Goal: Task Accomplishment & Management: Use online tool/utility

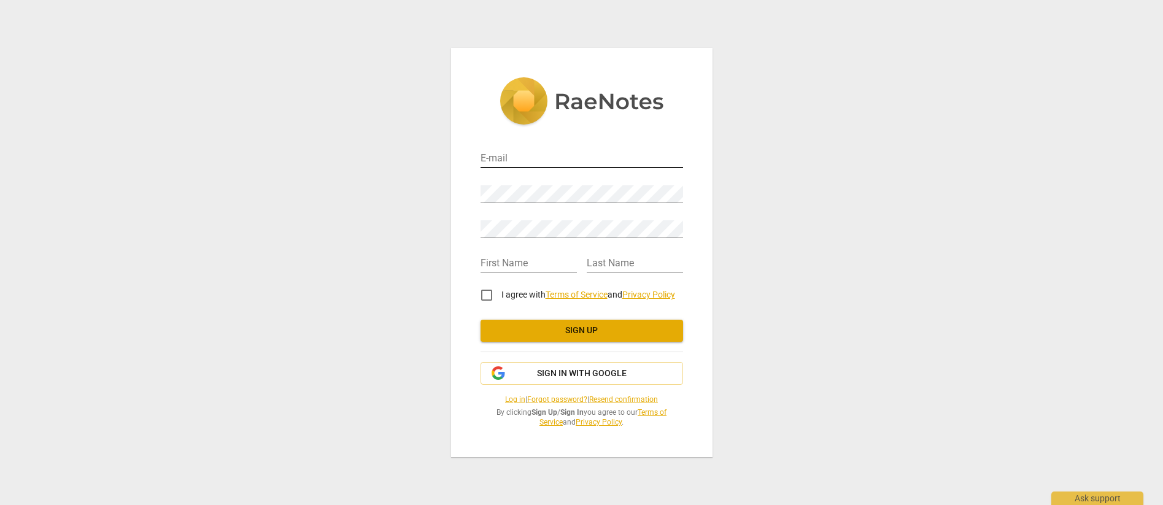
click at [509, 164] on input "email" at bounding box center [582, 159] width 203 height 18
type input "Mark.Miley@dell.com"
type input "Mark"
type input "Miley"
click at [566, 377] on span "Sign in with Google" at bounding box center [582, 374] width 90 height 12
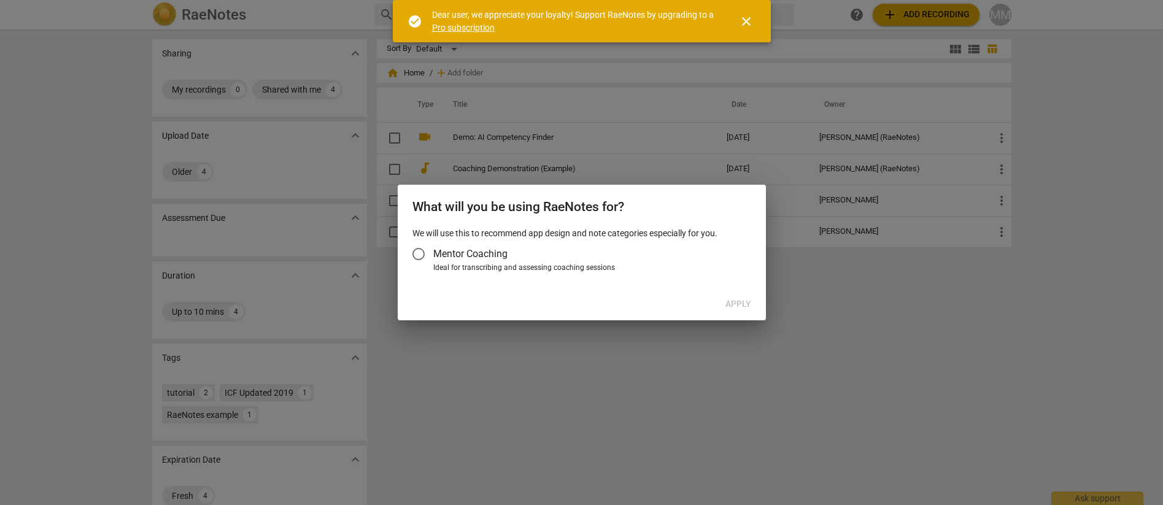
click at [424, 255] on input "Mentor Coaching" at bounding box center [418, 253] width 29 height 29
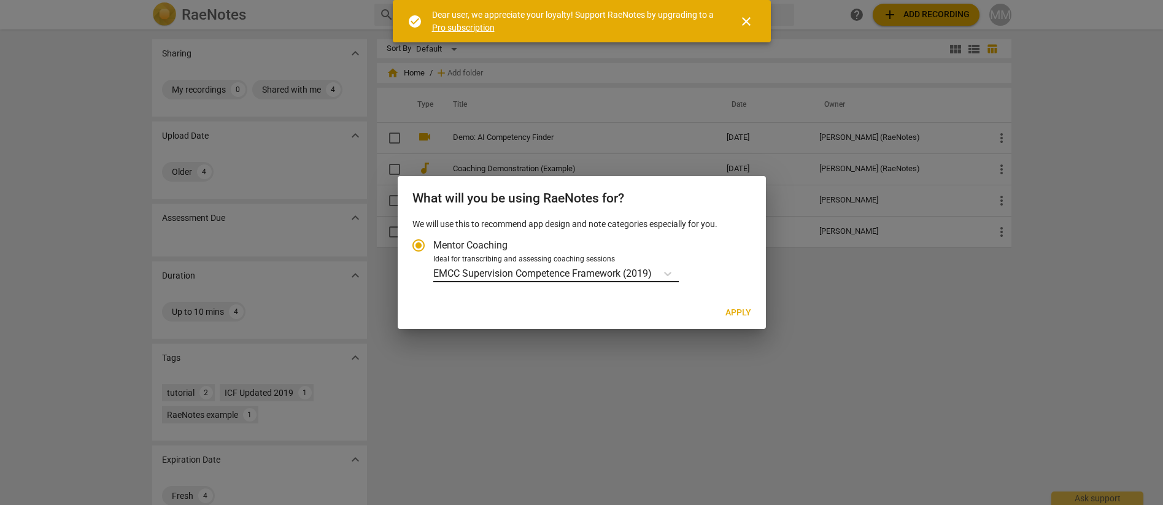
click at [578, 274] on p "EMCC Supervision Competence Framework (2019)" at bounding box center [542, 273] width 219 height 14
click at [0, 0] on input "Ideal for transcribing and assessing coaching sessions EMCC Supervision Compete…" at bounding box center [0, 0] width 0 height 0
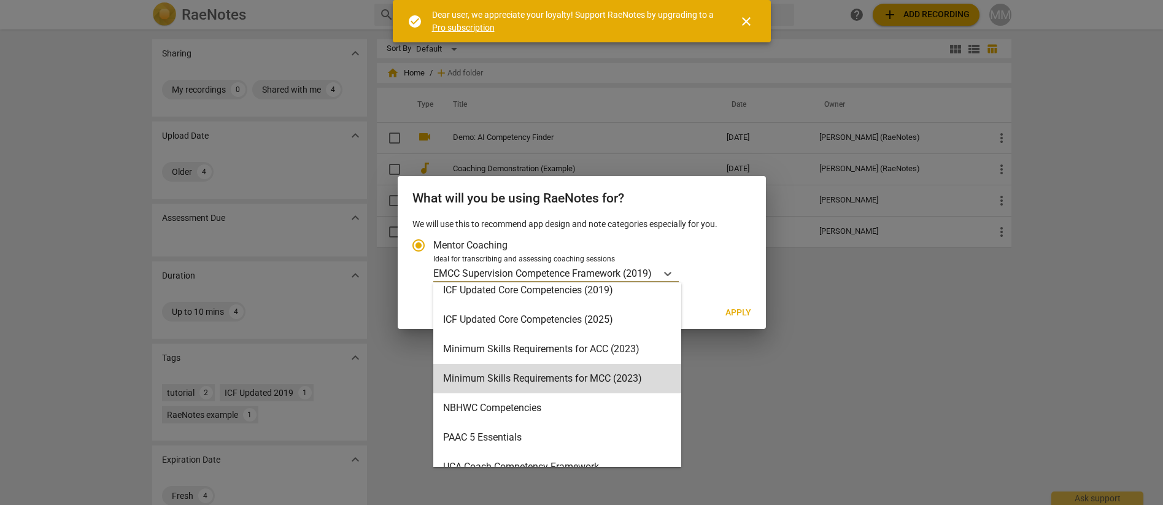
scroll to position [292, 0]
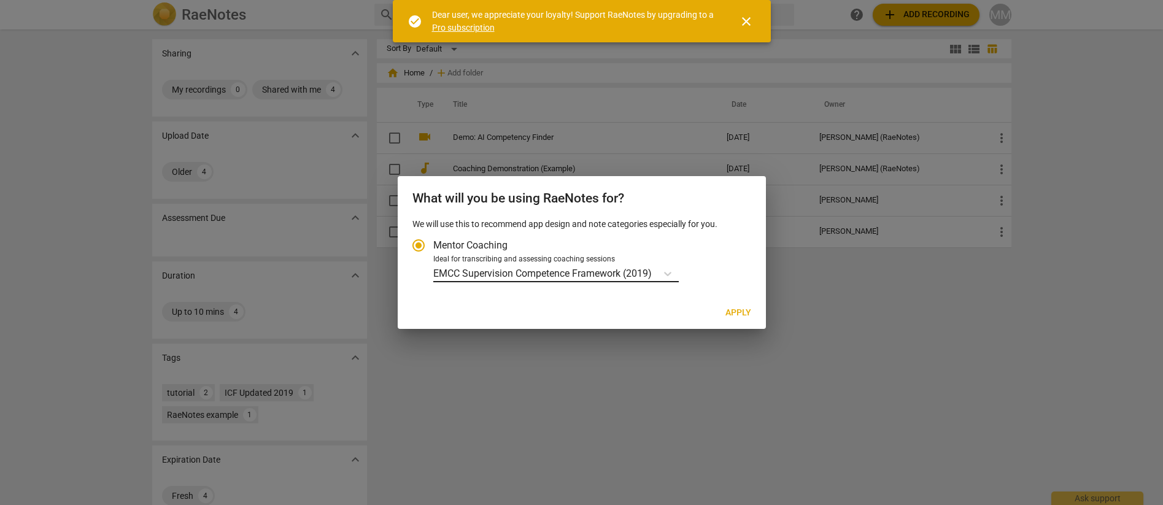
click at [651, 274] on p "EMCC Supervision Competence Framework (2019)" at bounding box center [542, 273] width 219 height 14
click at [0, 0] on input "Ideal for transcribing and assessing coaching sessions EMCC Supervision Compete…" at bounding box center [0, 0] width 0 height 0
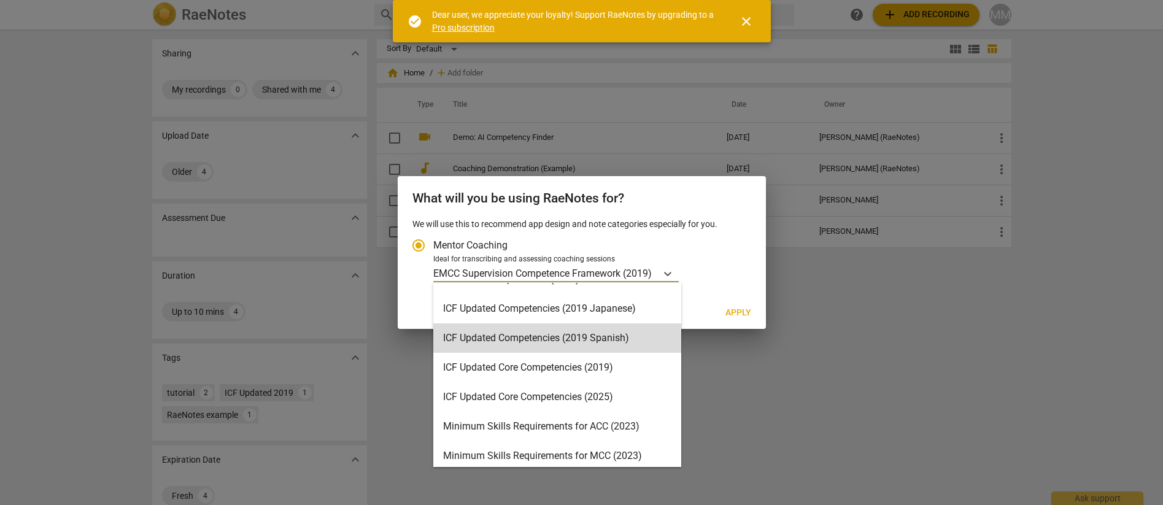
scroll to position [184, 0]
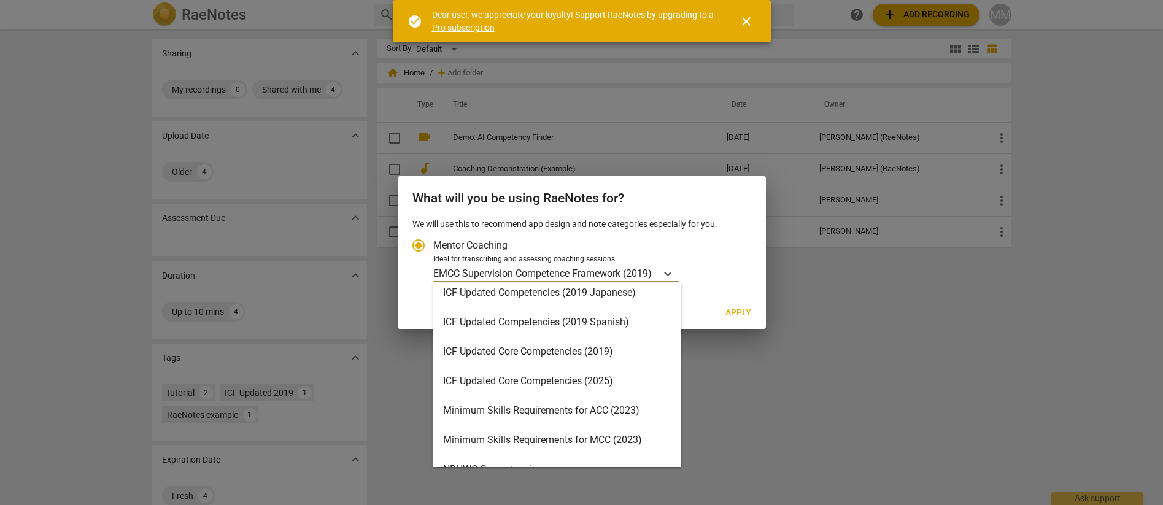
click at [578, 409] on div "Minimum Skills Requirements for ACC (2023)" at bounding box center [557, 410] width 248 height 29
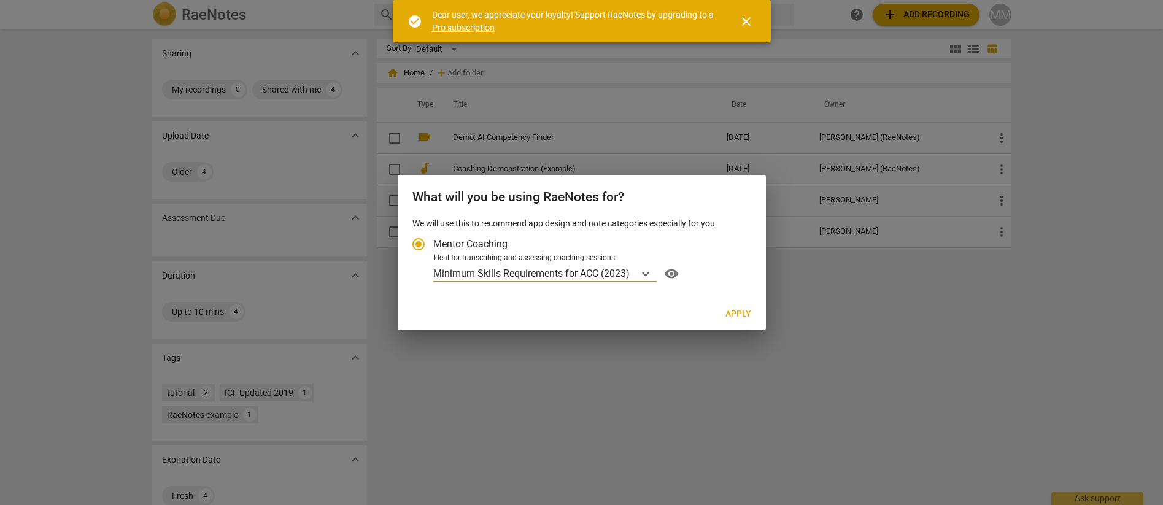
click at [744, 312] on span "Apply" at bounding box center [739, 314] width 26 height 12
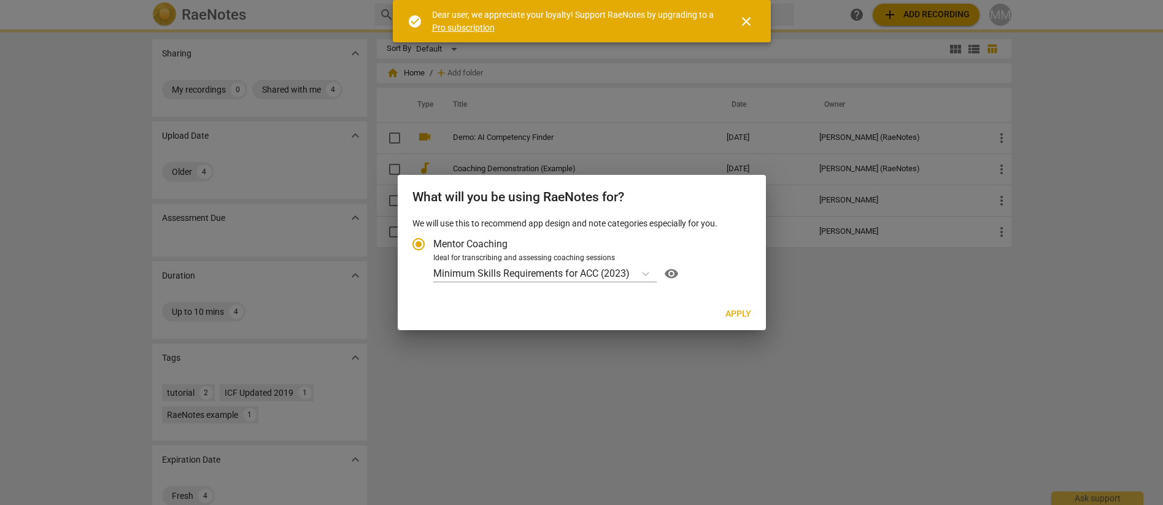
radio input "false"
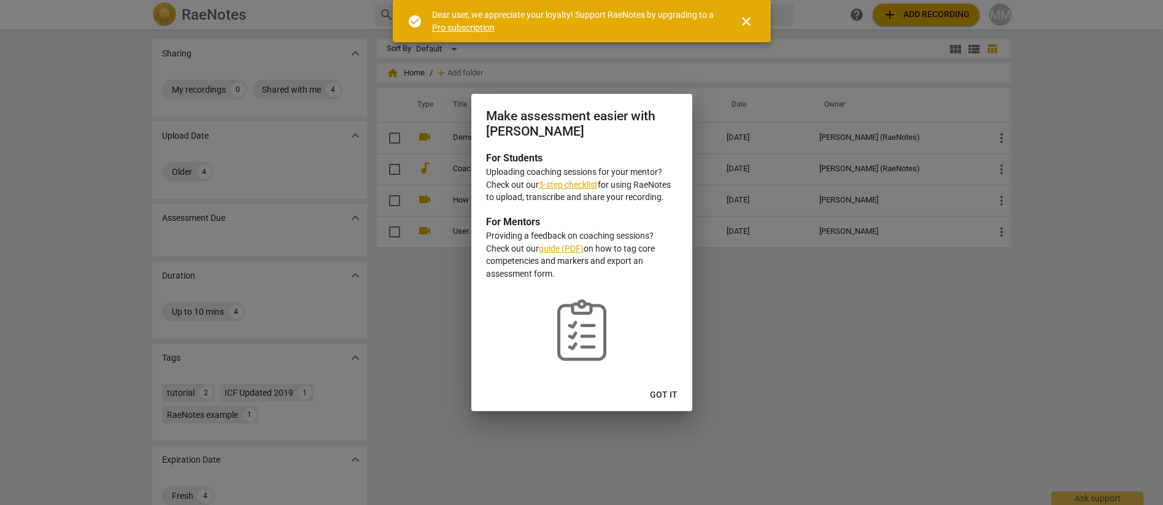
click at [657, 396] on span "Got it" at bounding box center [664, 395] width 28 height 12
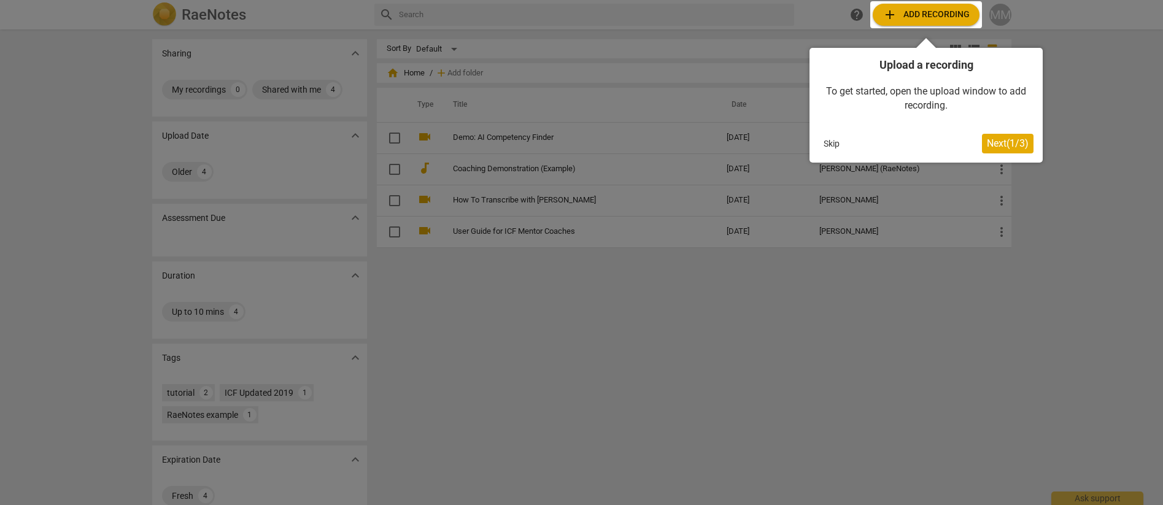
click at [995, 145] on span "Next ( 1 / 3 )" at bounding box center [1008, 143] width 42 height 12
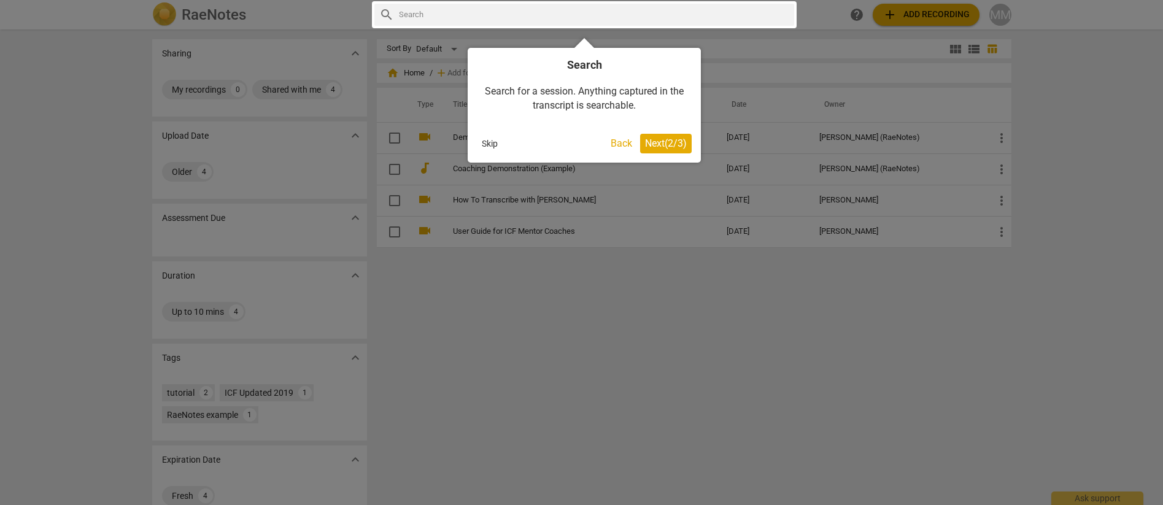
click at [490, 144] on button "Skip" at bounding box center [490, 143] width 26 height 18
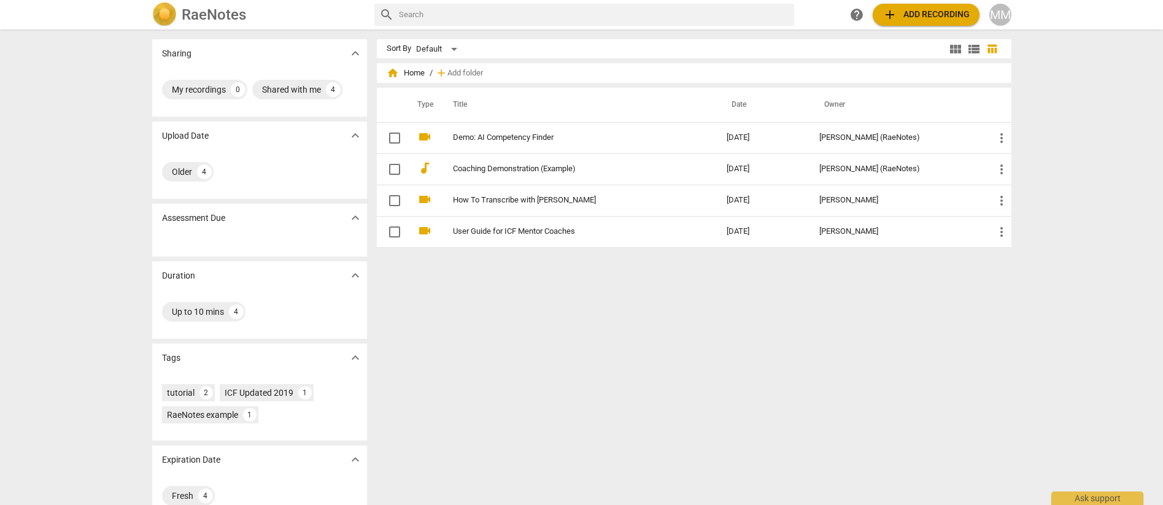
click at [918, 23] on button "add Add recording" at bounding box center [926, 15] width 107 height 22
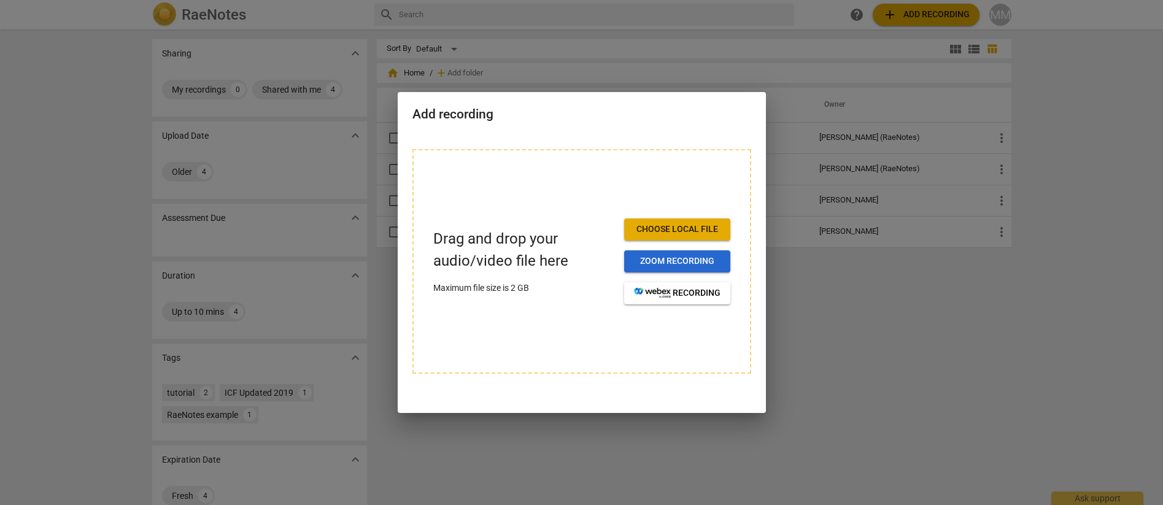
click at [675, 261] on span "Zoom recording" at bounding box center [677, 261] width 87 height 12
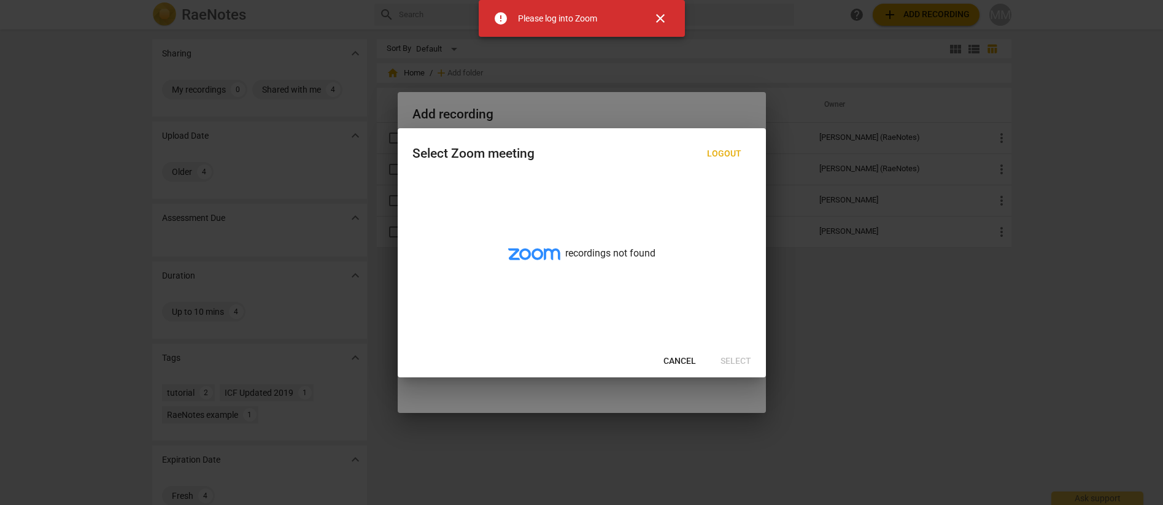
click at [670, 360] on span "Cancel" at bounding box center [680, 361] width 33 height 12
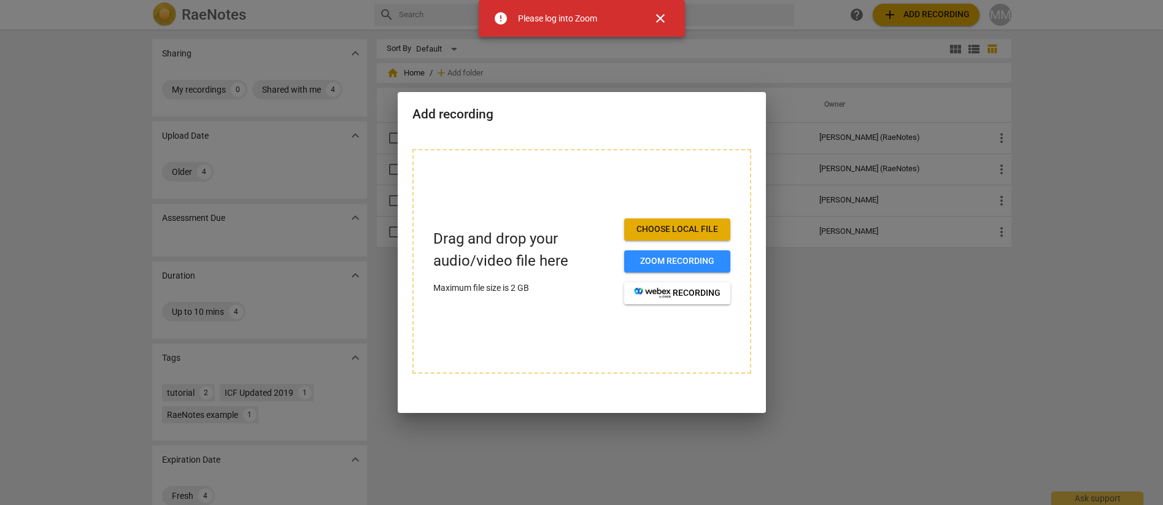
click at [674, 225] on span "Choose local file" at bounding box center [677, 229] width 87 height 12
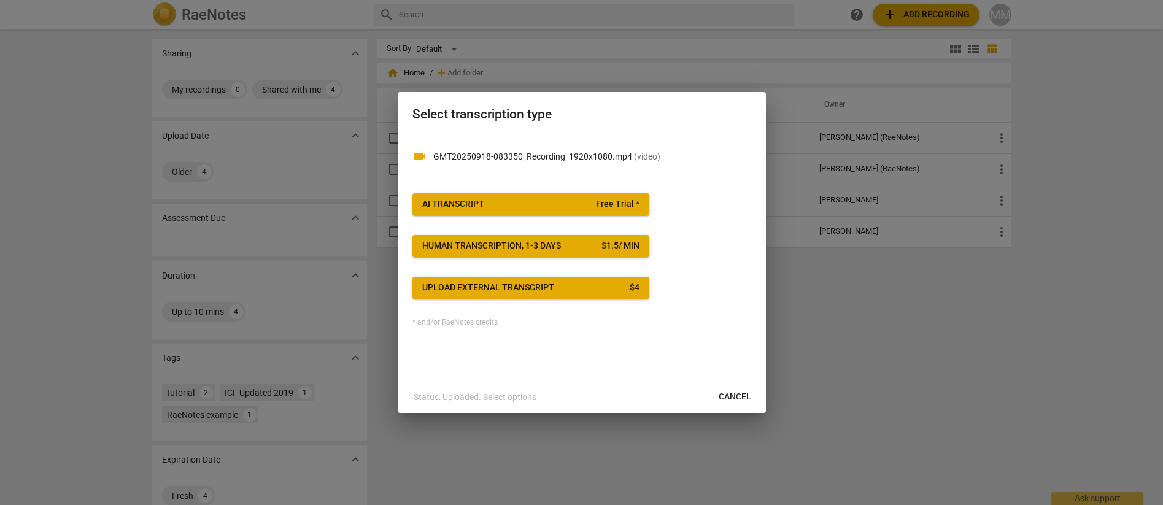
click at [497, 207] on span "AI Transcript Free Trial *" at bounding box center [530, 204] width 217 height 12
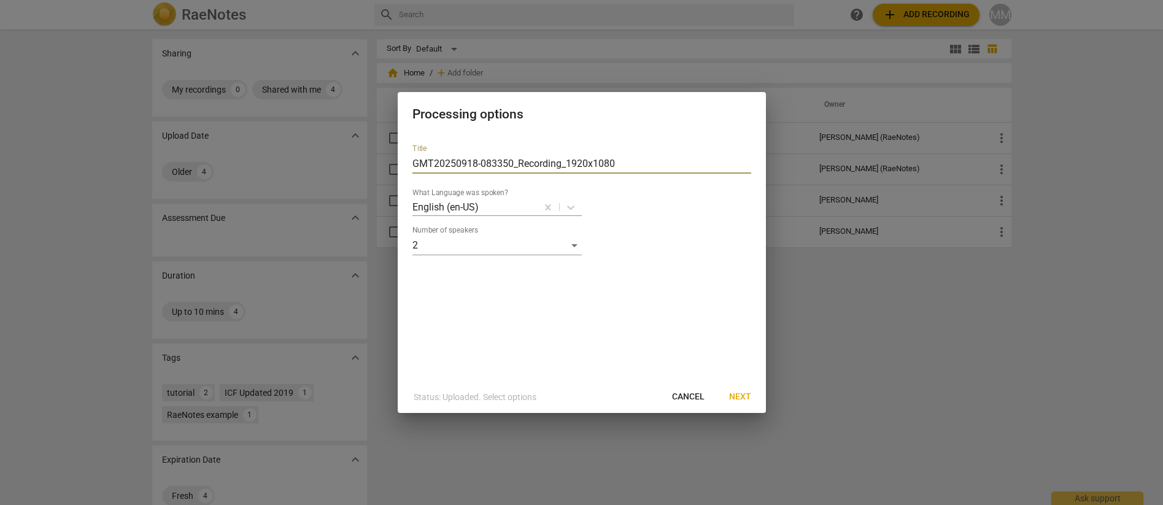
click at [582, 168] on input "GMT20250918-083350_Recording_1920x1080" at bounding box center [581, 164] width 339 height 20
click at [611, 165] on input "GMT20250918-083350_Recording_1920x1080" at bounding box center [581, 164] width 339 height 20
click at [617, 165] on input "GMT20250918-083350_Recording_1920x1080" at bounding box center [581, 164] width 339 height 20
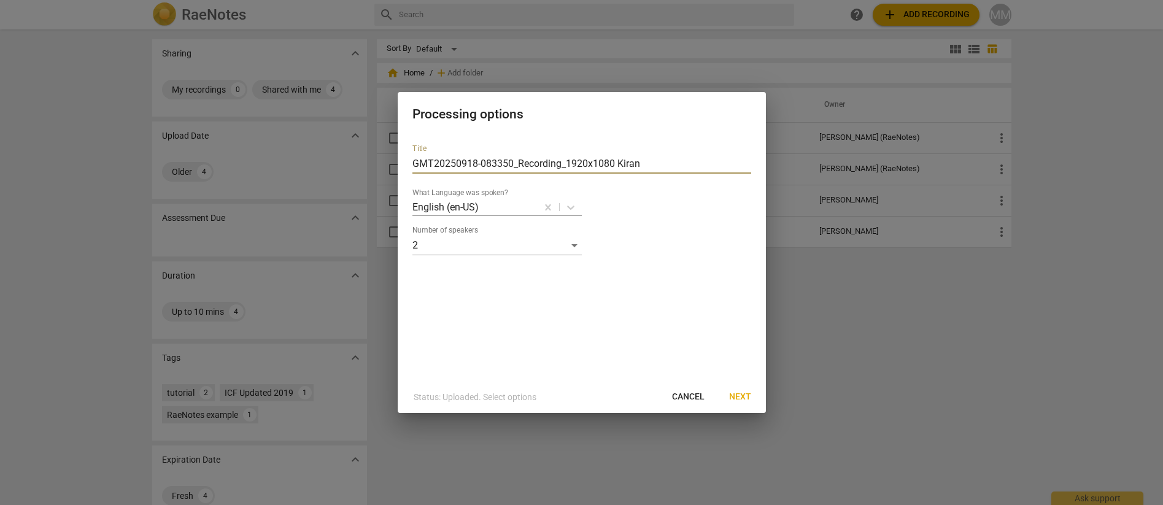
type input "GMT20250918-083350_Recording_1920x1080 Kiran"
click at [735, 398] on span "Next" at bounding box center [740, 397] width 22 height 12
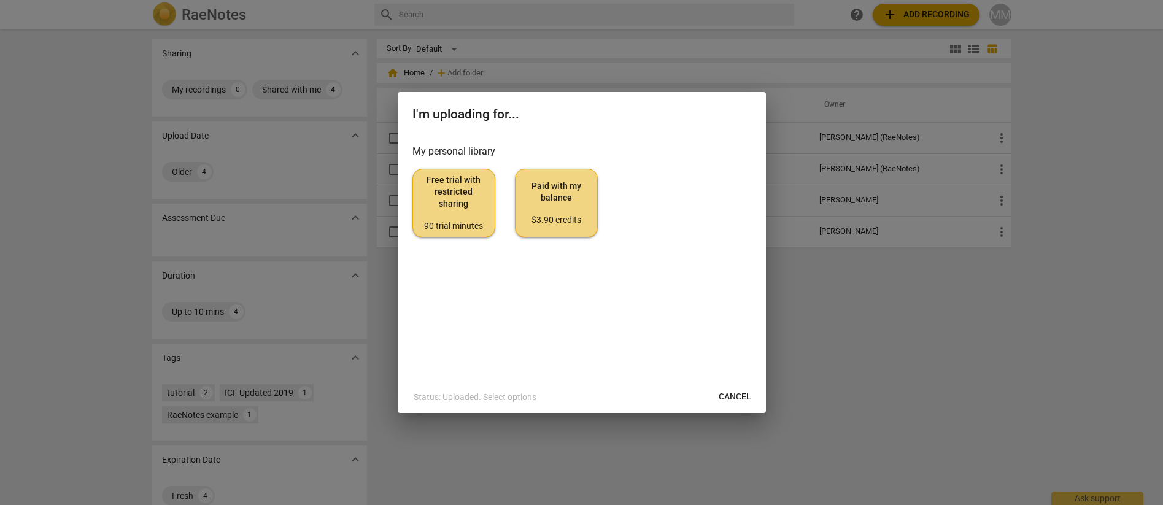
click at [463, 227] on div "90 trial minutes" at bounding box center [454, 226] width 62 height 12
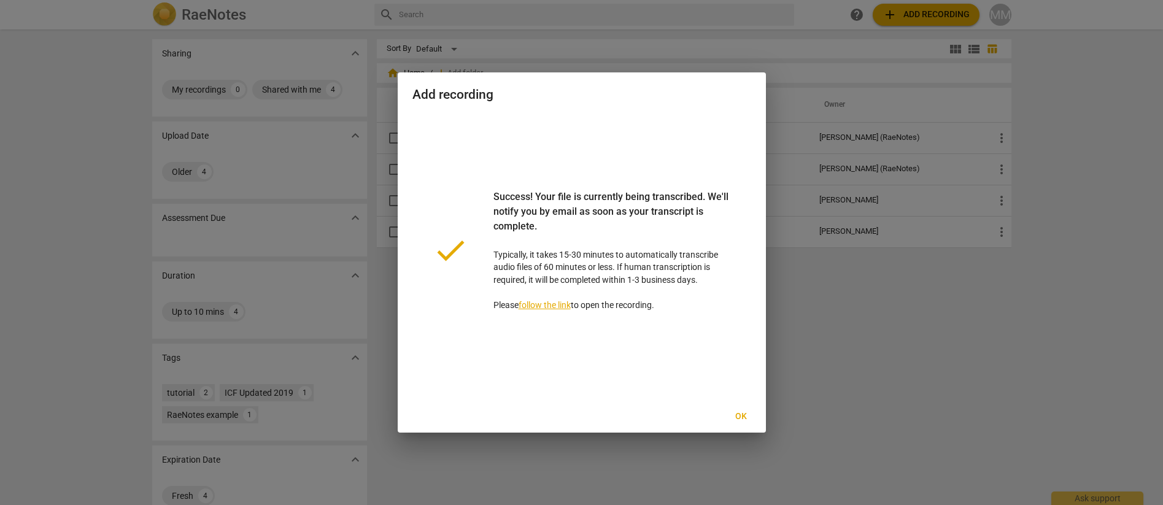
click at [737, 416] on span "Ok" at bounding box center [742, 417] width 20 height 12
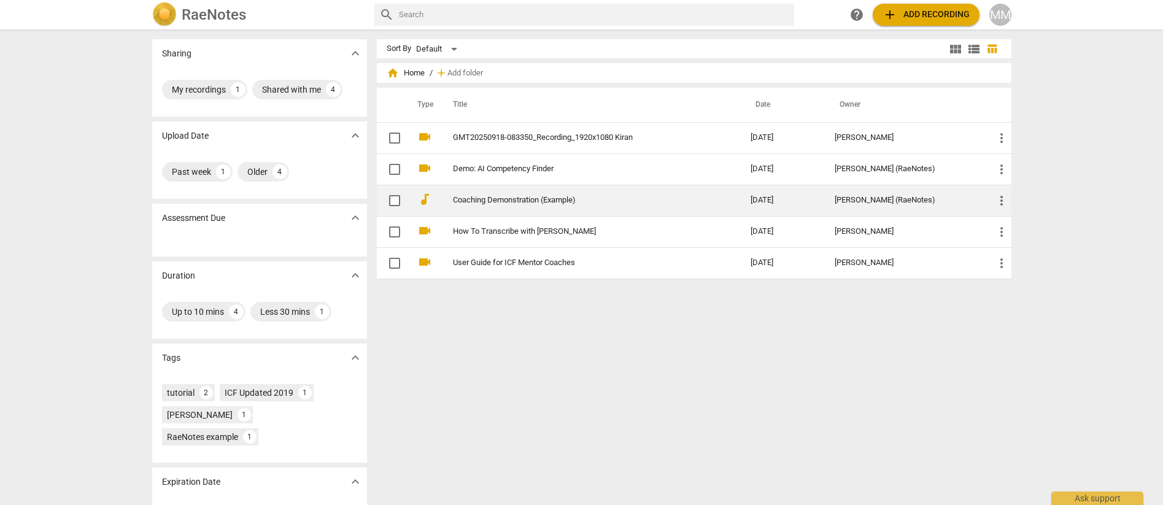
click at [511, 199] on link "Coaching Demonstration (Example)" at bounding box center [580, 200] width 254 height 9
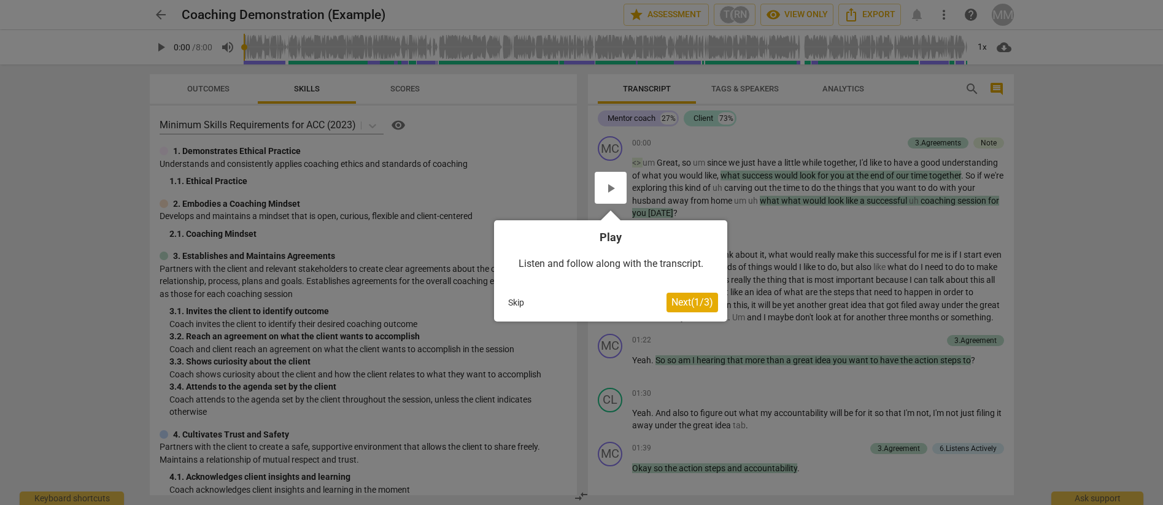
click at [614, 193] on div at bounding box center [611, 188] width 32 height 32
click at [515, 304] on button "Skip" at bounding box center [516, 302] width 26 height 18
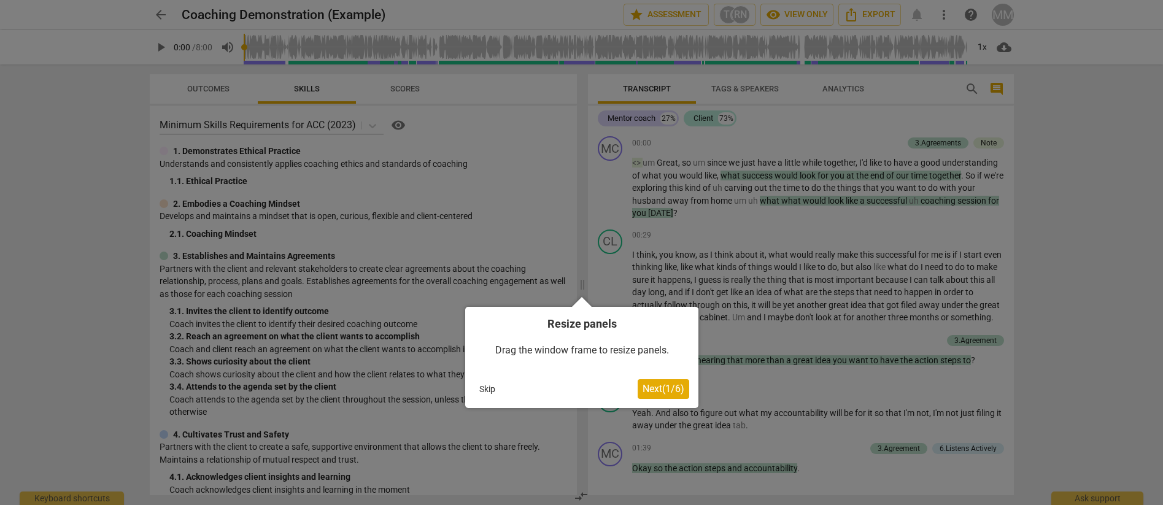
click at [655, 390] on span "Next ( 1 / 6 )" at bounding box center [664, 389] width 42 height 12
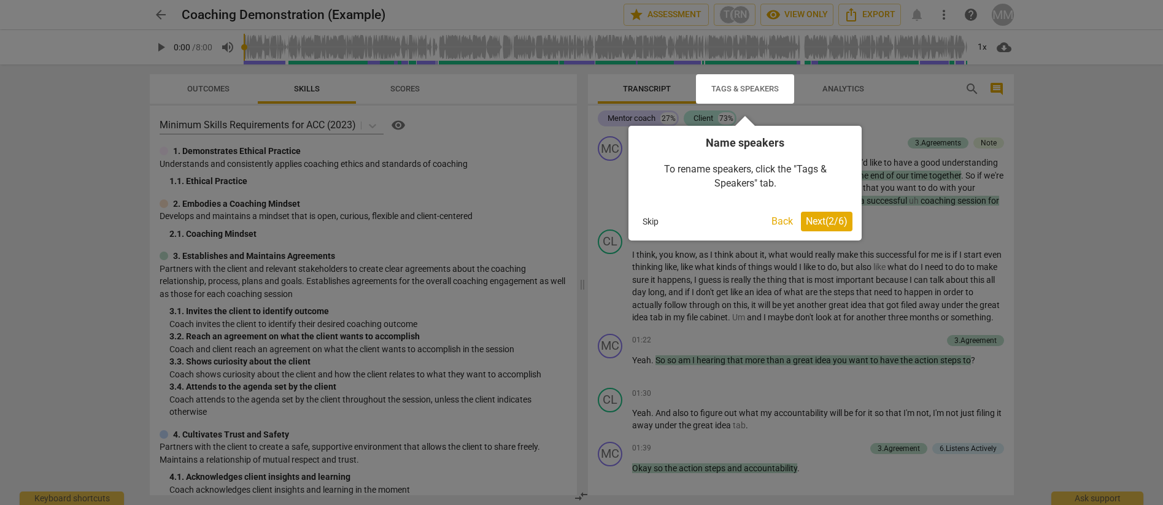
click at [816, 222] on span "Next ( 2 / 6 )" at bounding box center [827, 221] width 42 height 12
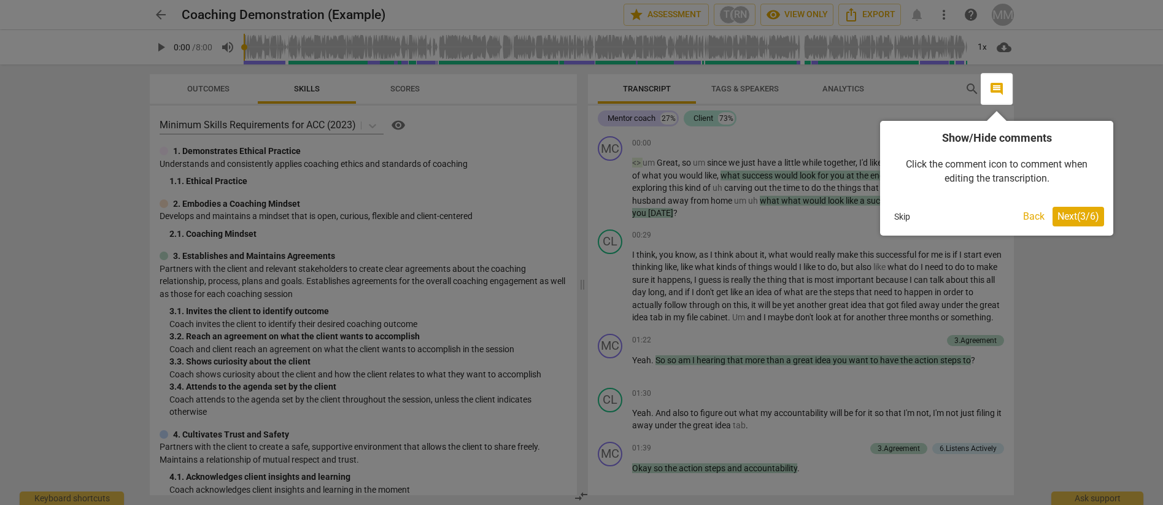
click at [1065, 220] on span "Next ( 3 / 6 )" at bounding box center [1079, 217] width 42 height 12
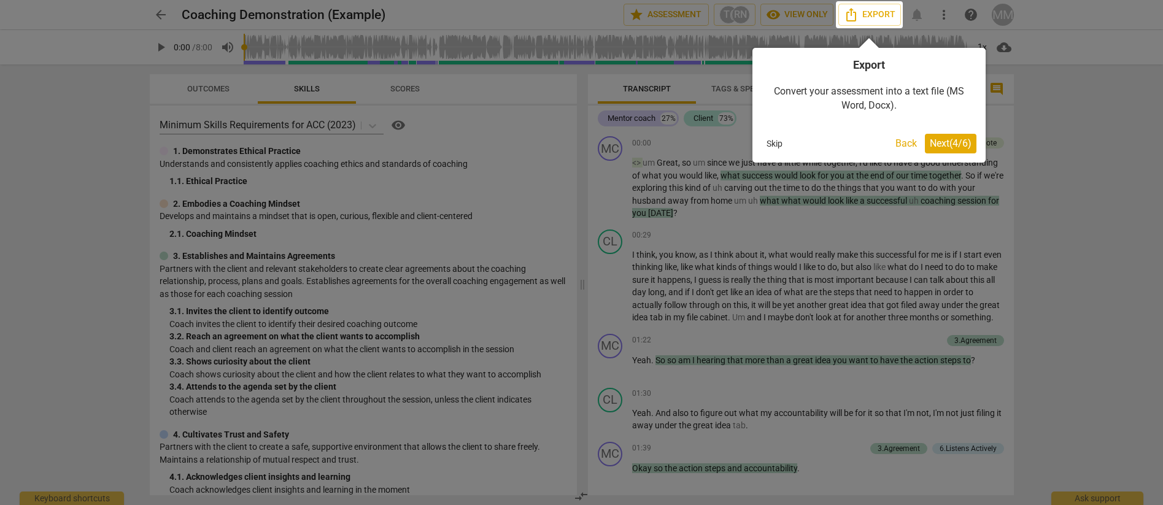
click at [958, 144] on span "Next ( 4 / 6 )" at bounding box center [951, 143] width 42 height 12
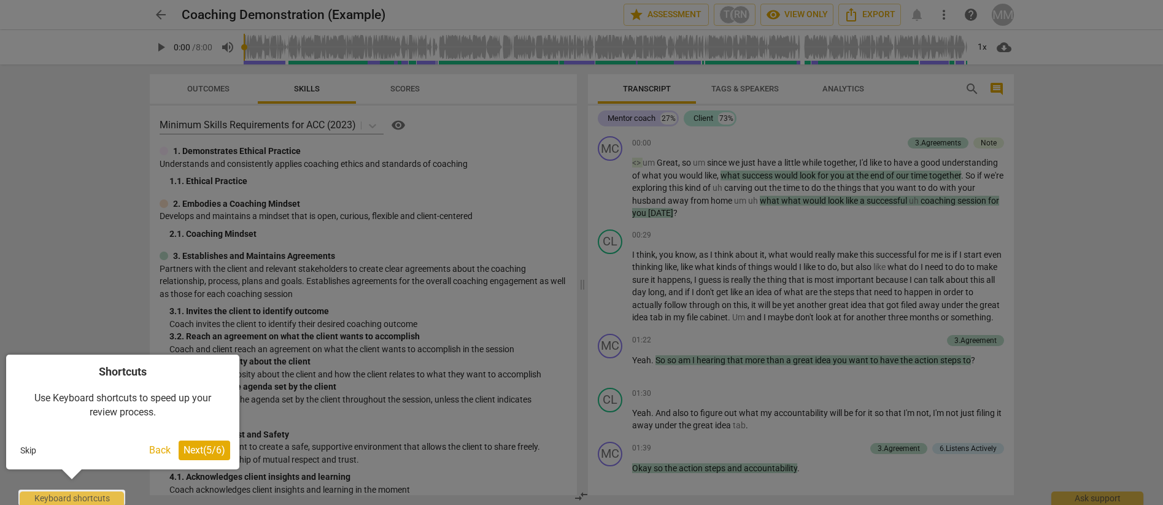
click at [193, 444] on span "Next ( 5 / 6 )" at bounding box center [205, 450] width 42 height 12
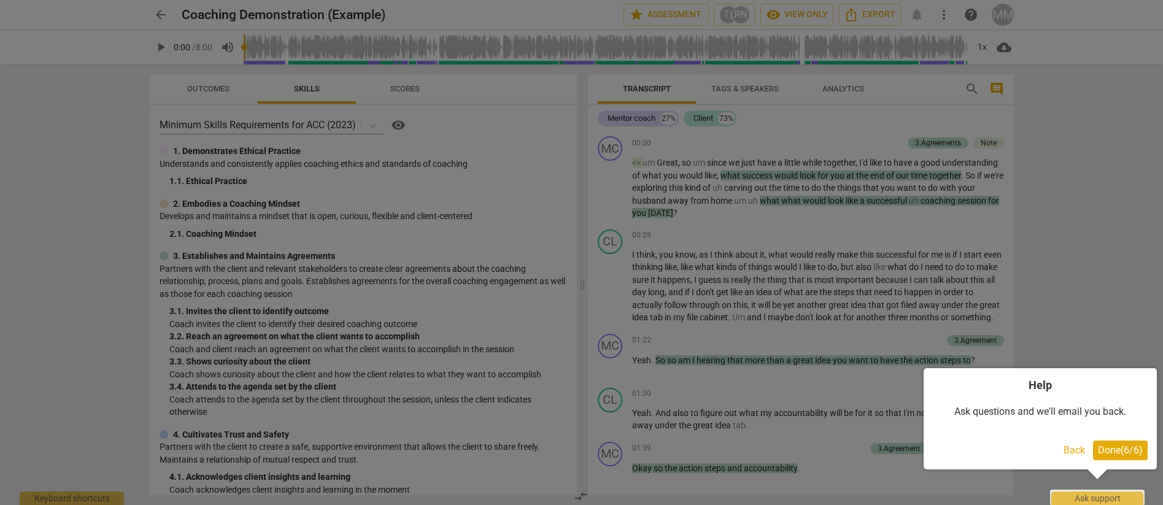
click at [1126, 453] on span "Done ( 6 / 6 )" at bounding box center [1120, 450] width 45 height 12
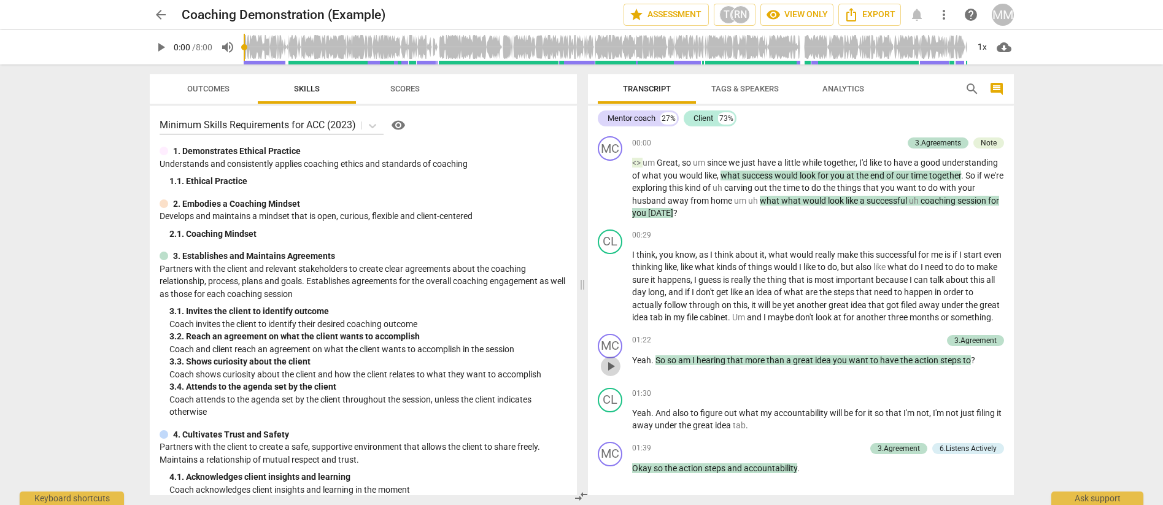
click at [611, 374] on span "play_arrow" at bounding box center [610, 366] width 15 height 15
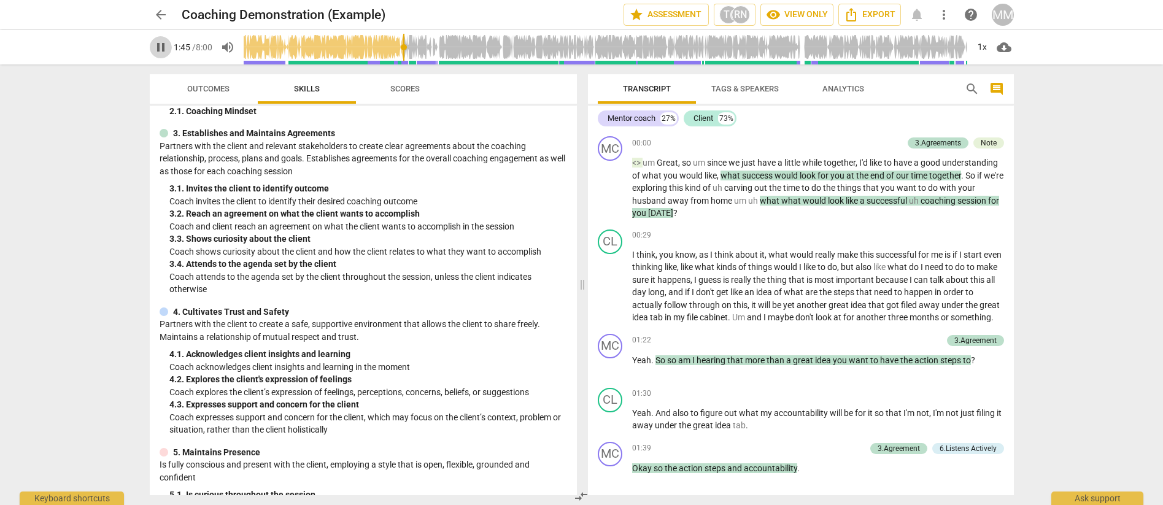
click at [156, 49] on span "pause" at bounding box center [160, 47] width 15 height 15
type input "106"
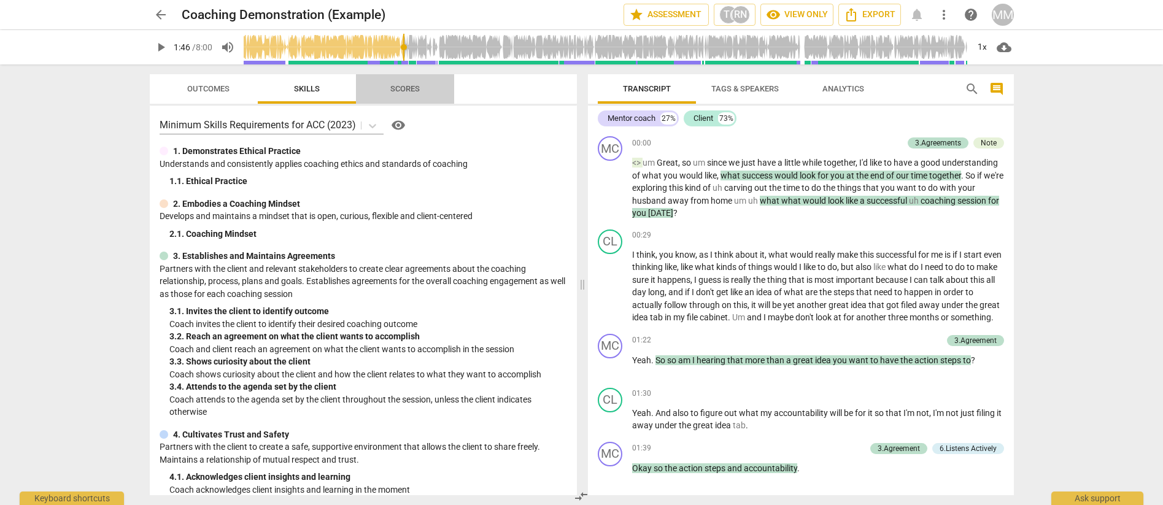
click at [409, 91] on span "Scores" at bounding box center [404, 88] width 29 height 9
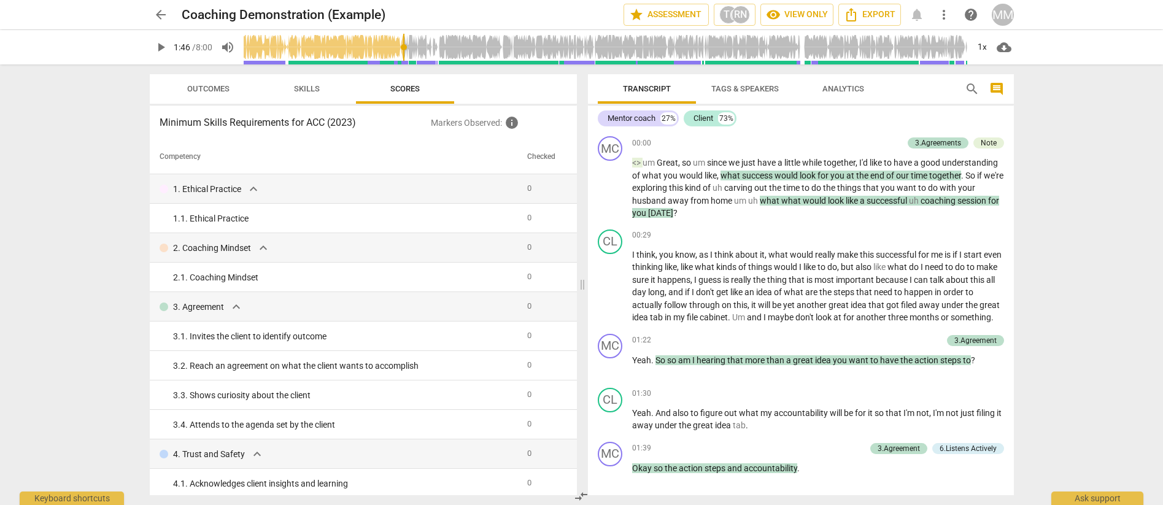
click at [223, 89] on span "Outcomes" at bounding box center [208, 88] width 42 height 9
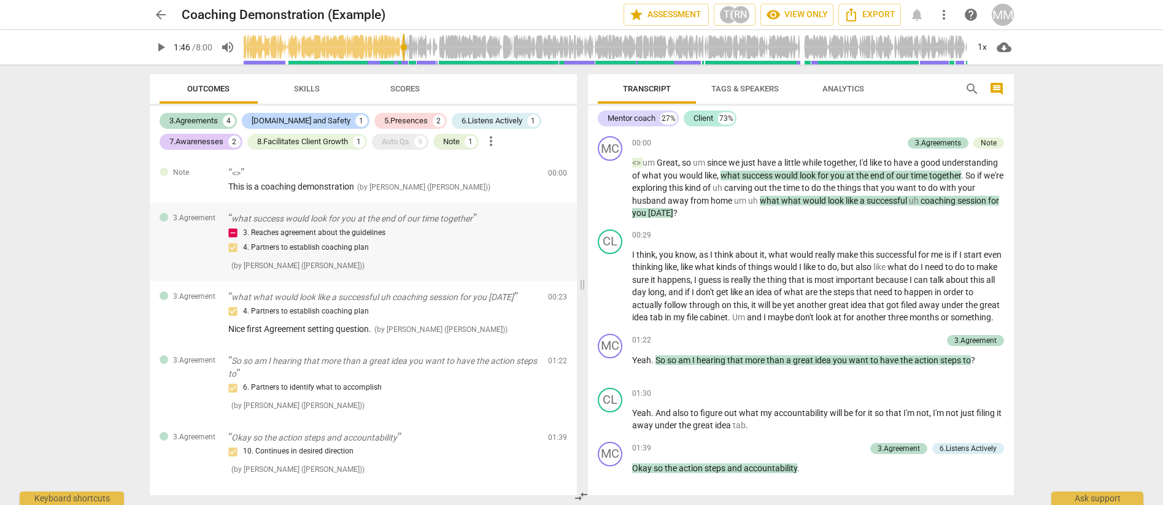
click at [234, 233] on div "3. Reaches agreement about the guidelines 4. Partners to establish coaching plan" at bounding box center [383, 240] width 310 height 29
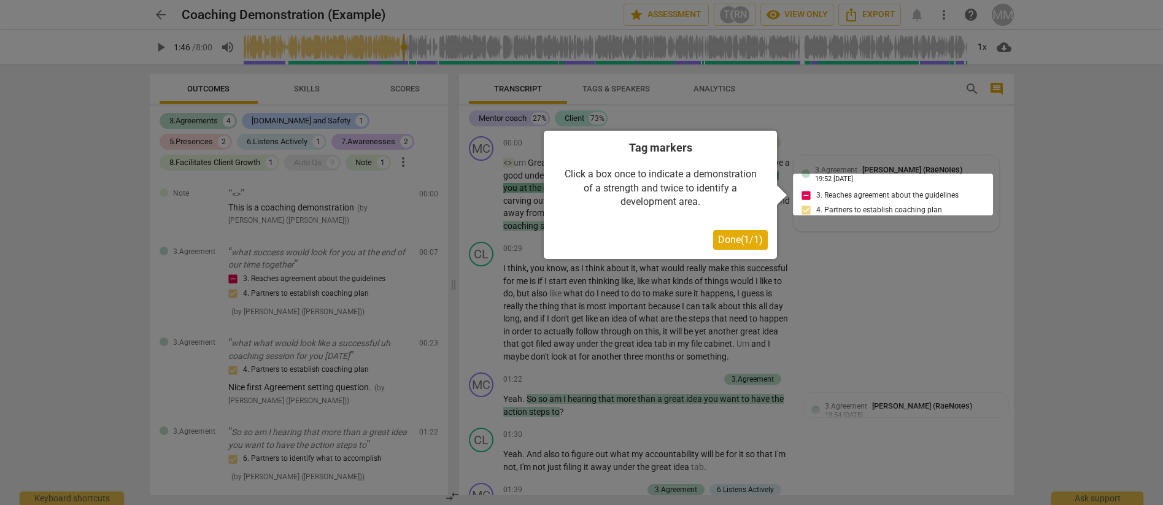
click at [743, 244] on span "Done ( 1 / 1 )" at bounding box center [740, 240] width 45 height 12
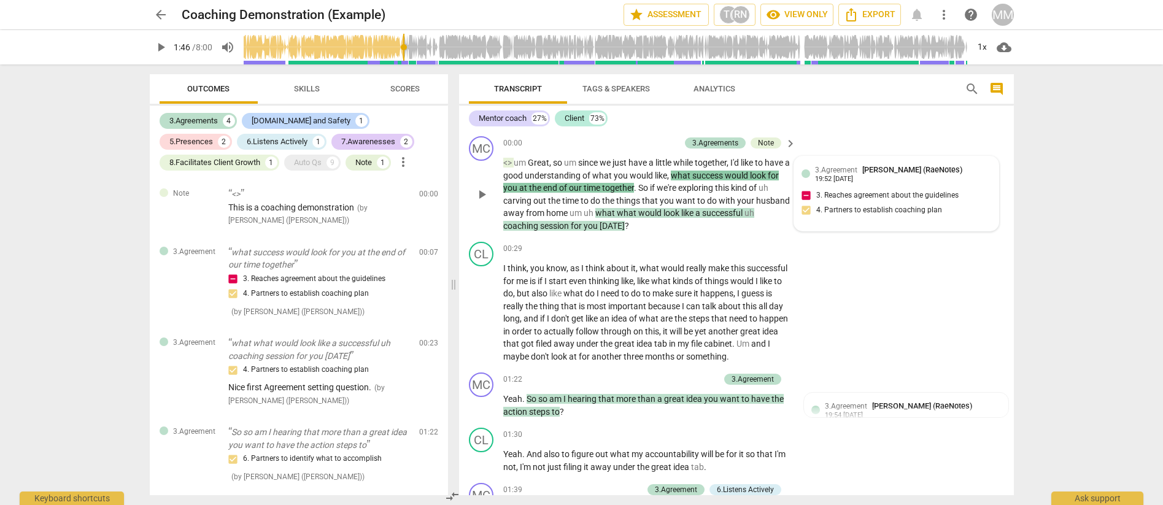
click at [833, 190] on div "3.Agreement [PERSON_NAME] (RaeNotes) 19:52 [DATE] 3. Reaches agreement about th…" at bounding box center [897, 194] width 190 height 60
click at [805, 190] on div "3.Agreement [PERSON_NAME] (RaeNotes) 19:52 [DATE] 3. Reaches agreement about th…" at bounding box center [897, 194] width 190 height 60
click at [802, 203] on div "3.Agreement [PERSON_NAME] (RaeNotes) 19:52 [DATE] 3. Reaches agreement about th…" at bounding box center [897, 194] width 190 height 60
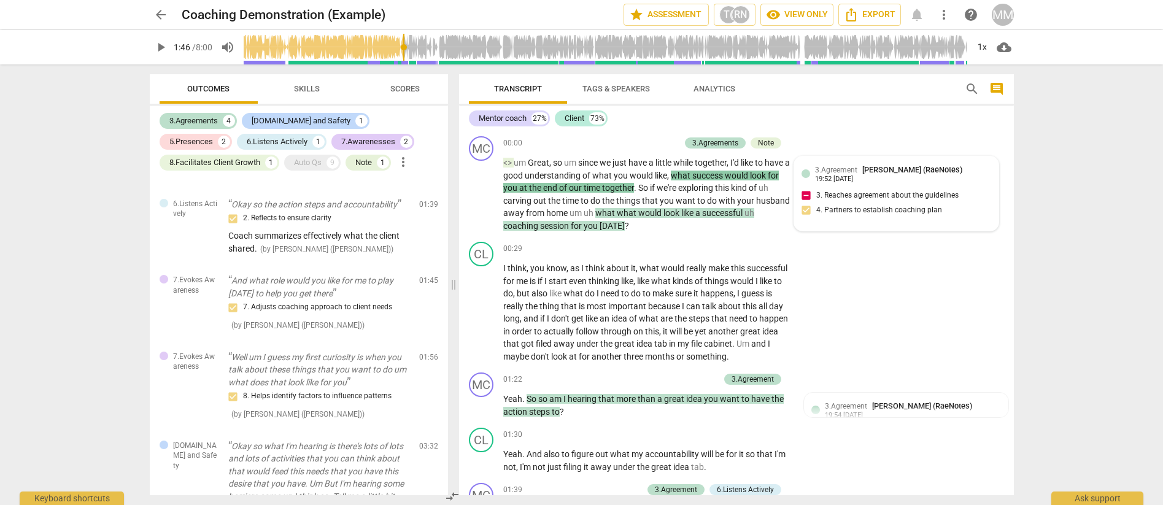
scroll to position [260, 0]
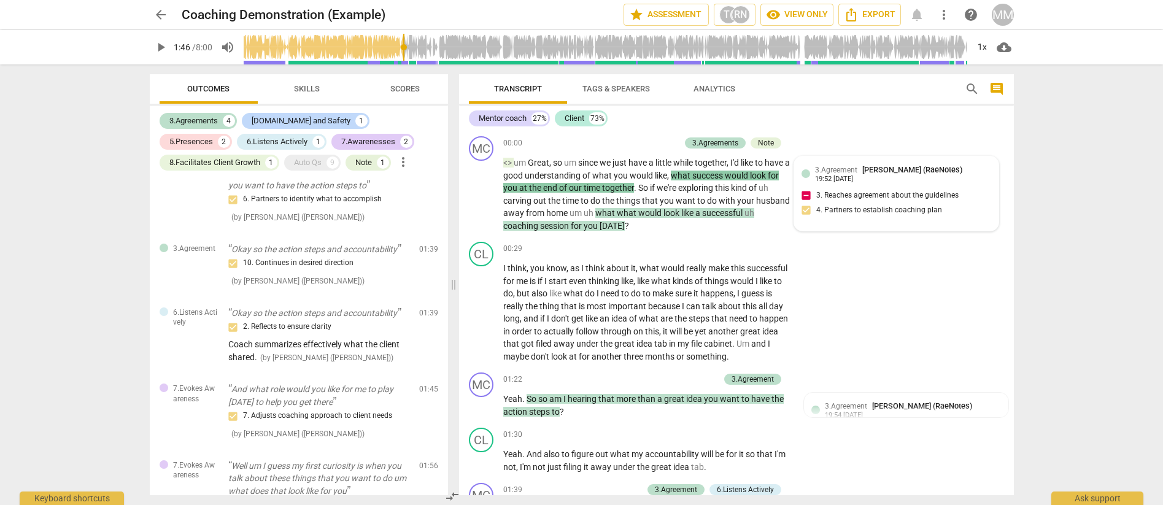
click at [317, 90] on span "Skills" at bounding box center [307, 88] width 26 height 9
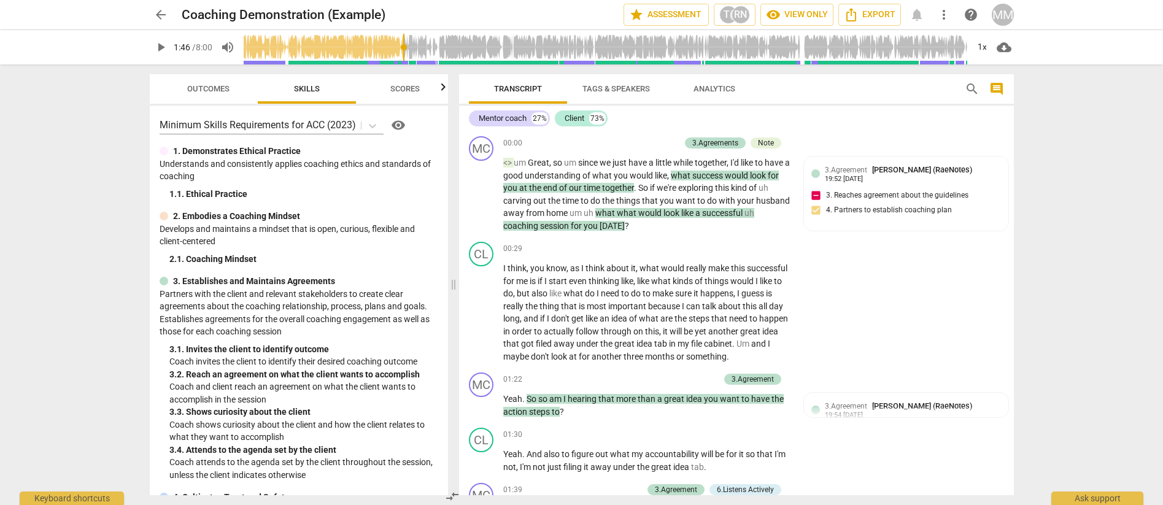
click at [164, 14] on span "arrow_back" at bounding box center [160, 14] width 15 height 15
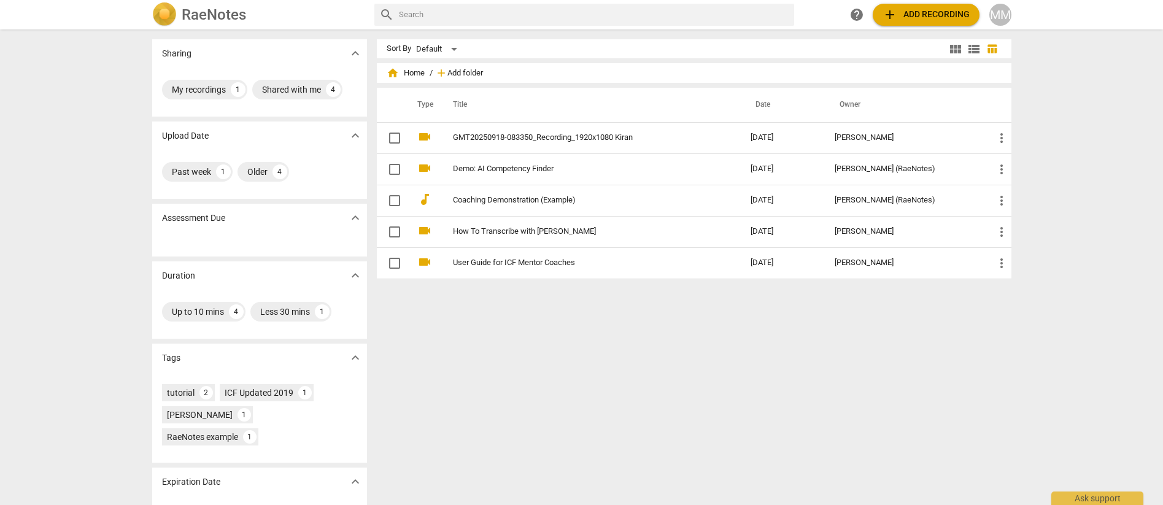
click at [462, 69] on span "Add folder" at bounding box center [465, 73] width 36 height 9
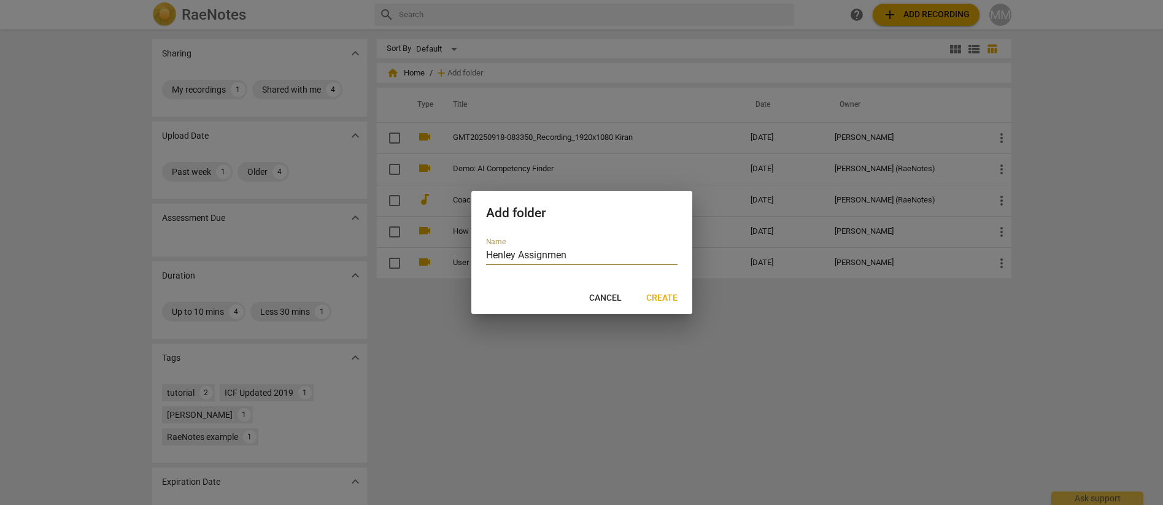
type input "Henley Assignment"
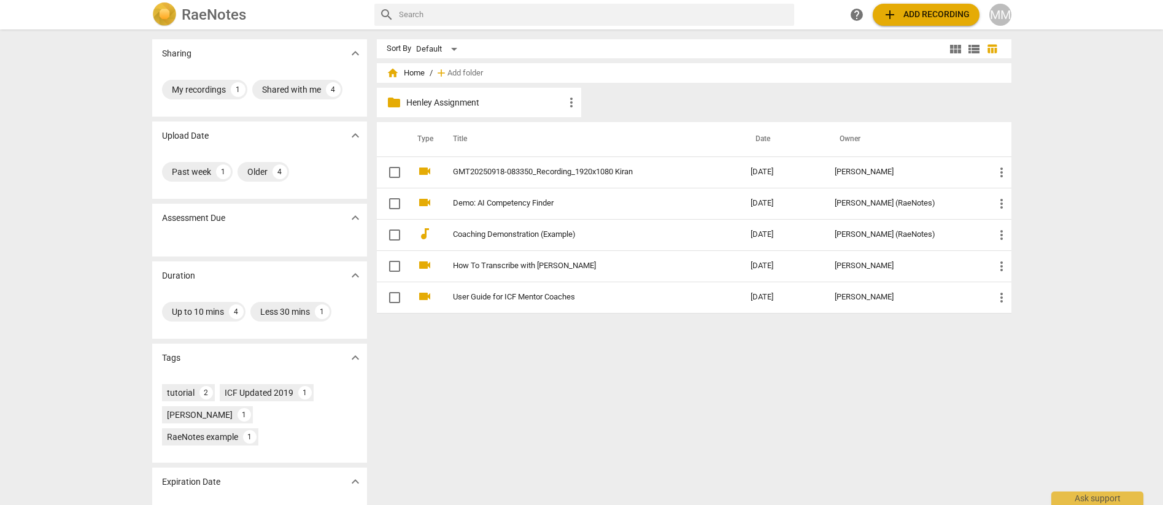
click at [444, 106] on p "Henley Assignment" at bounding box center [485, 102] width 158 height 13
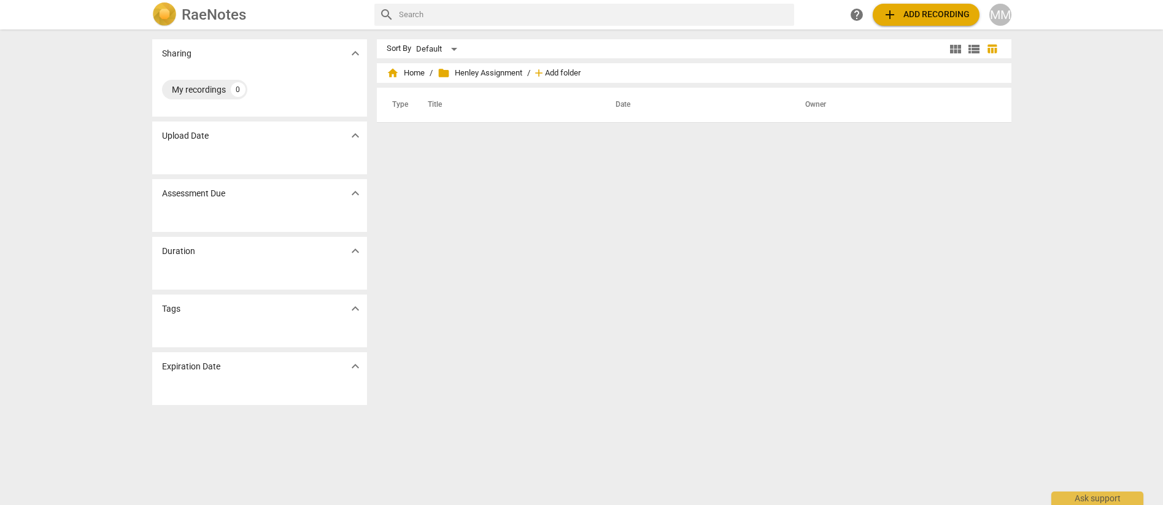
click at [565, 72] on span "Add folder" at bounding box center [563, 73] width 36 height 9
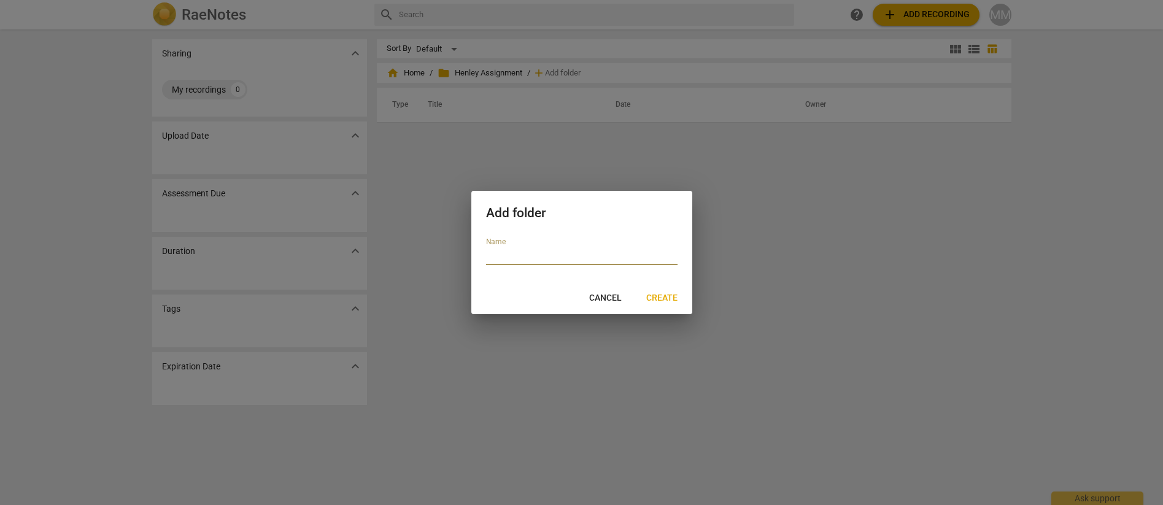
click at [494, 263] on input "text" at bounding box center [582, 256] width 192 height 18
type input "[PERSON_NAME]"
